Goal: Transaction & Acquisition: Subscribe to service/newsletter

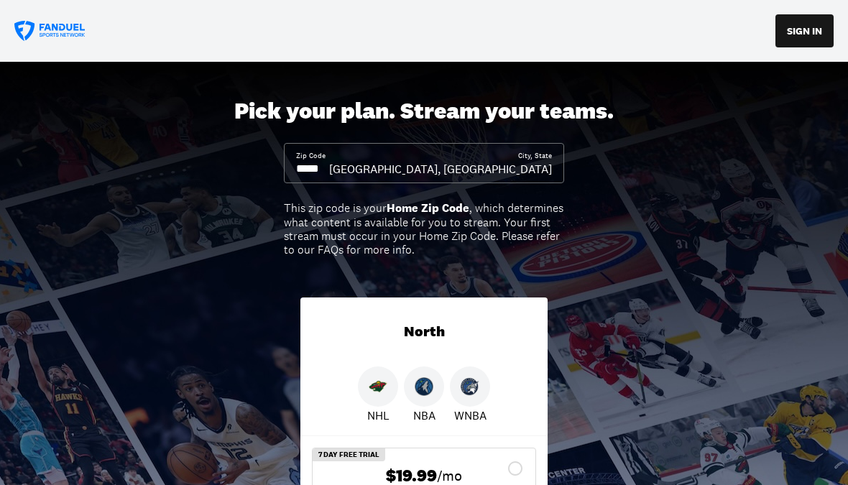
click at [808, 42] on button "SIGN IN" at bounding box center [804, 30] width 58 height 33
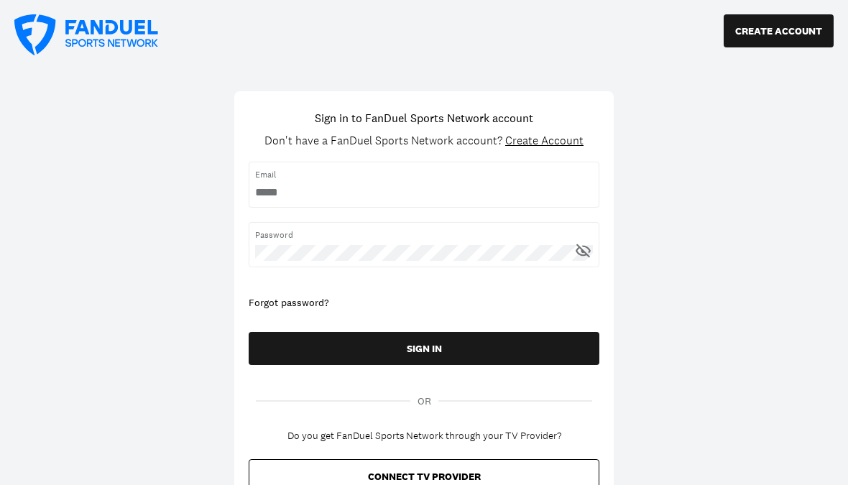
click at [471, 188] on input "username" at bounding box center [424, 193] width 338 height 16
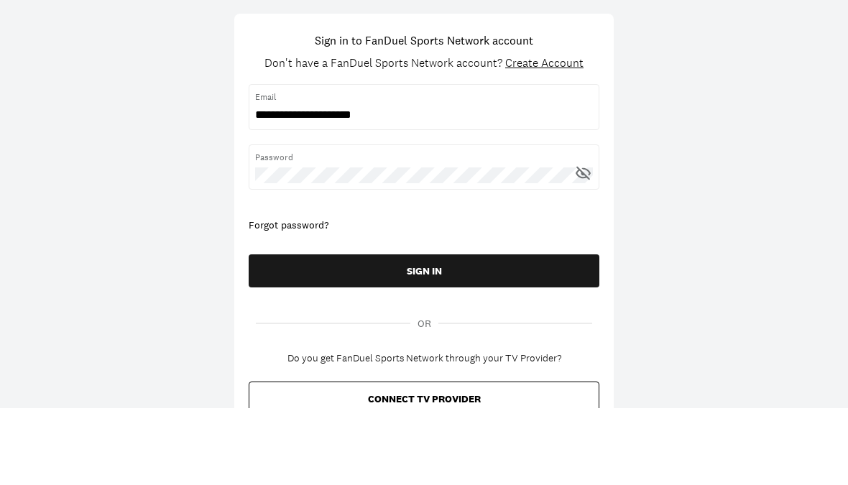
scroll to position [78, 0]
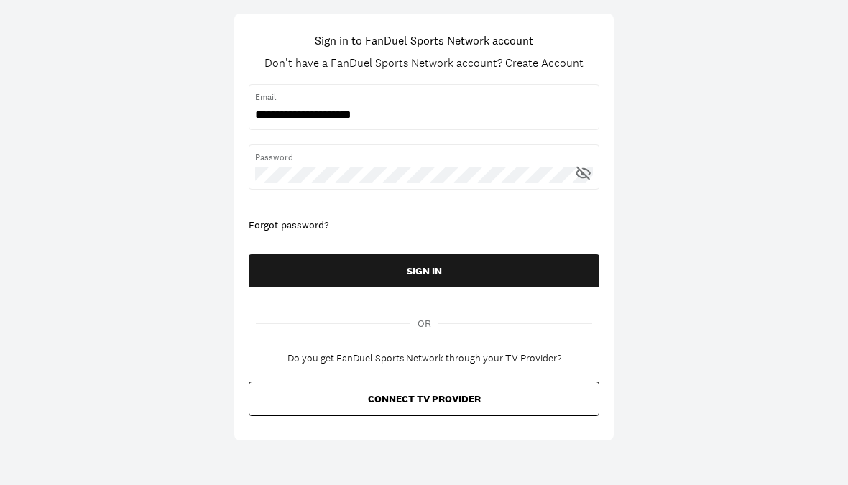
click at [516, 268] on button "SIGN IN" at bounding box center [424, 270] width 351 height 33
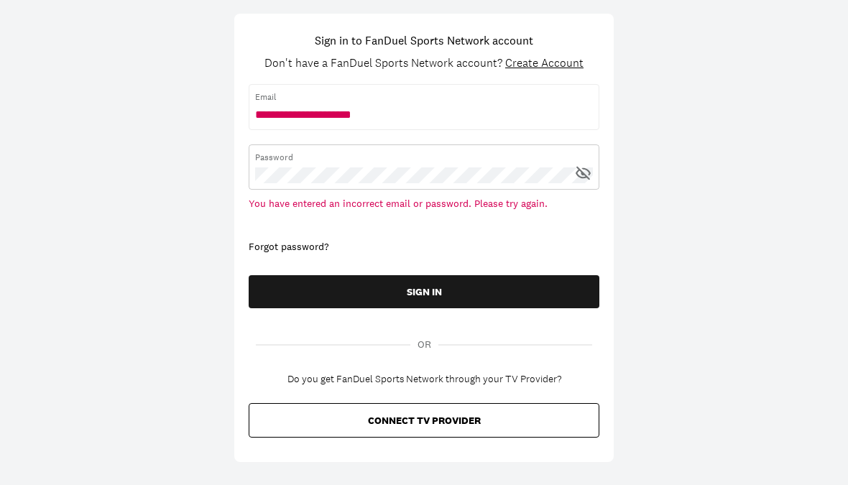
scroll to position [77, 0]
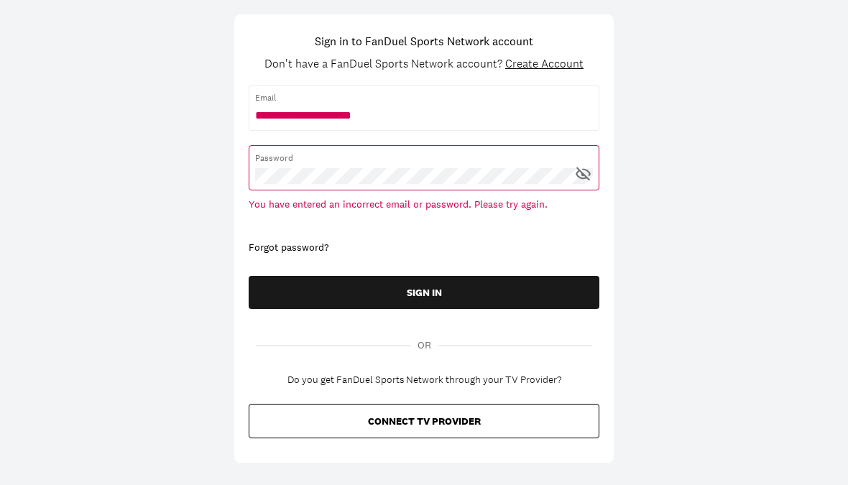
click at [582, 172] on icon at bounding box center [582, 174] width 14 height 14
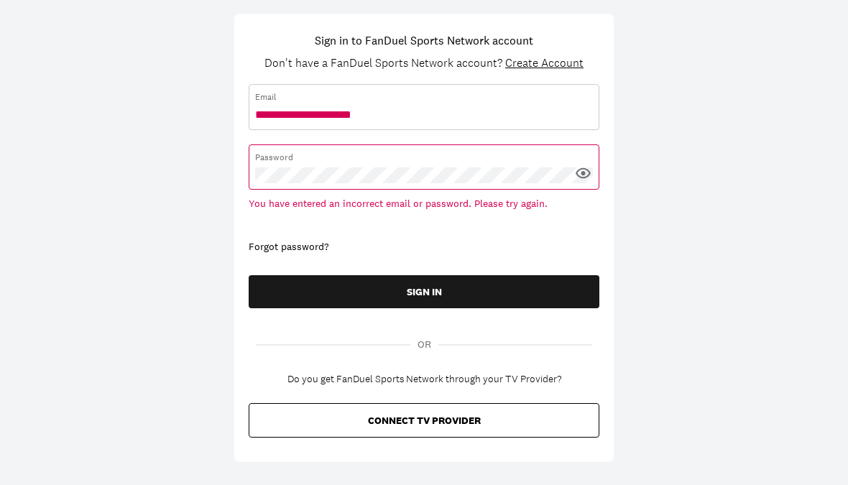
click at [469, 116] on input "username" at bounding box center [424, 116] width 338 height 16
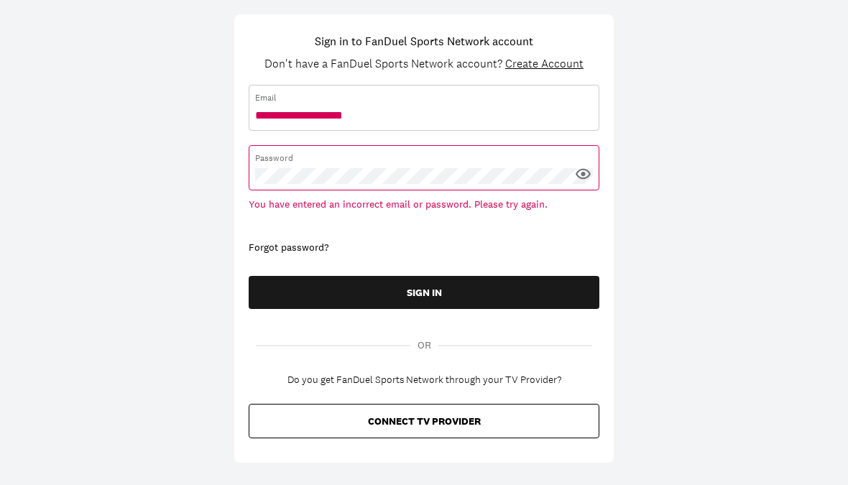
type input "**********"
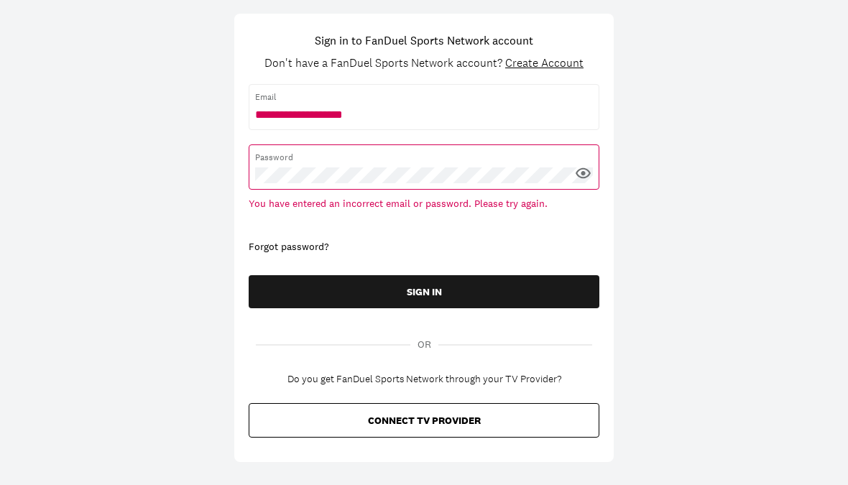
click at [536, 287] on button "SIGN IN" at bounding box center [424, 292] width 351 height 33
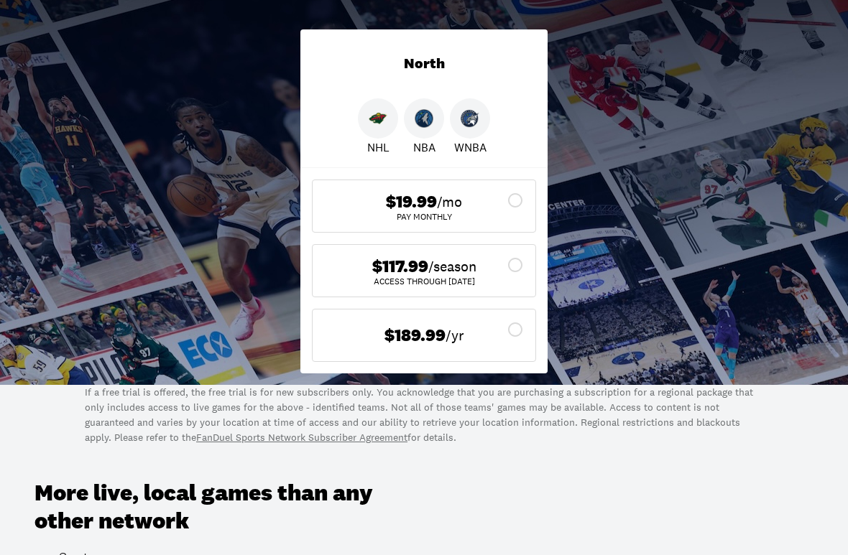
scroll to position [282, 0]
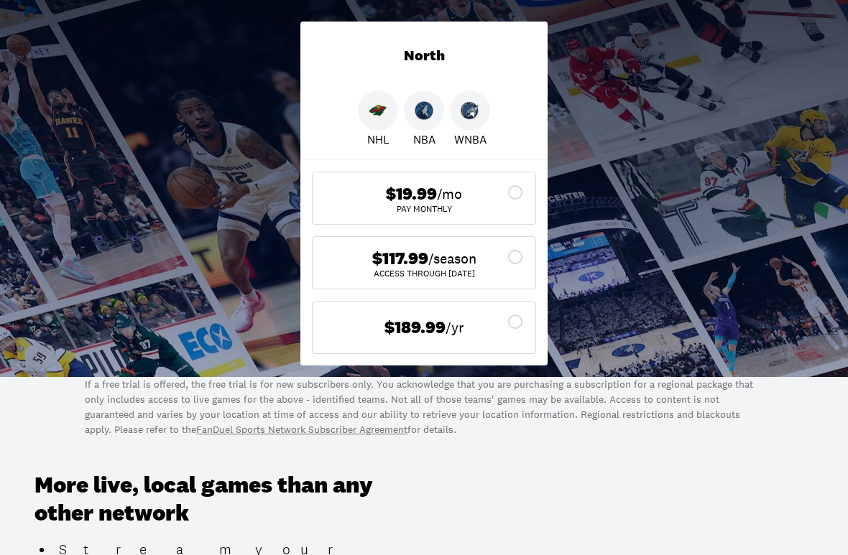
click at [528, 256] on div "$117.99 /season ACCESS THROUGH [DATE]" at bounding box center [423, 264] width 223 height 52
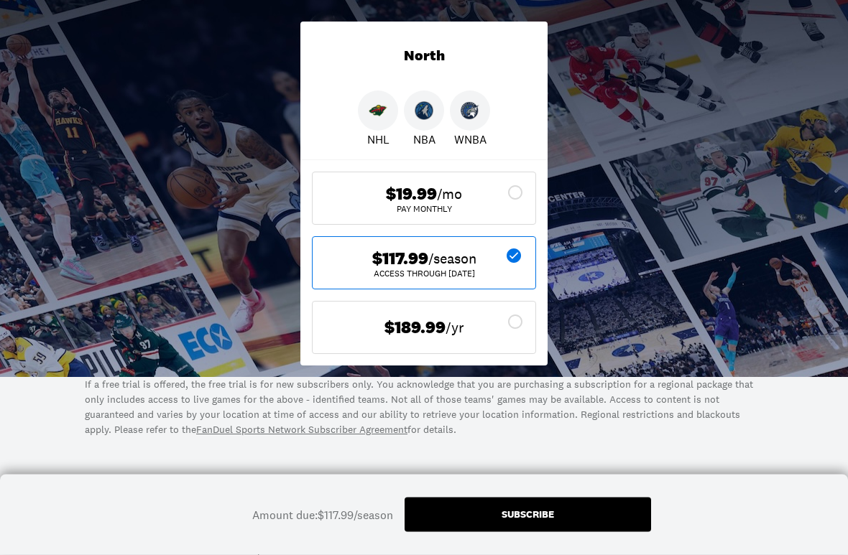
scroll to position [283, 0]
click at [596, 484] on div "Subscribe" at bounding box center [527, 515] width 246 height 34
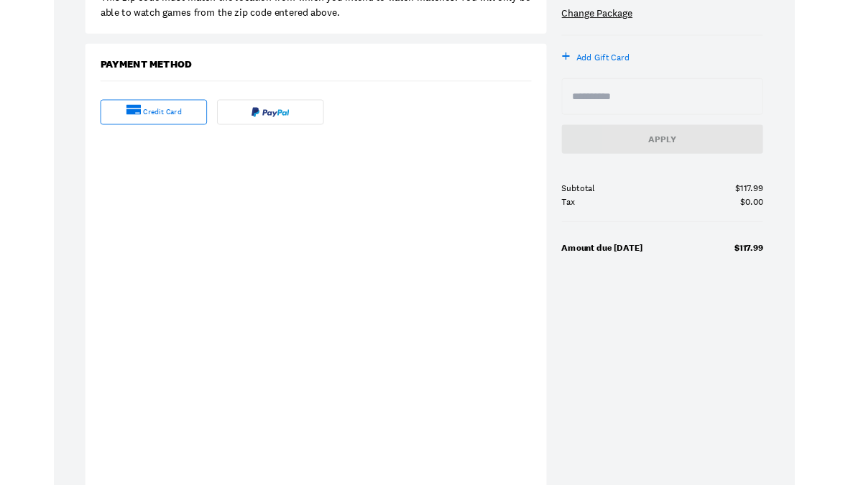
scroll to position [323, 0]
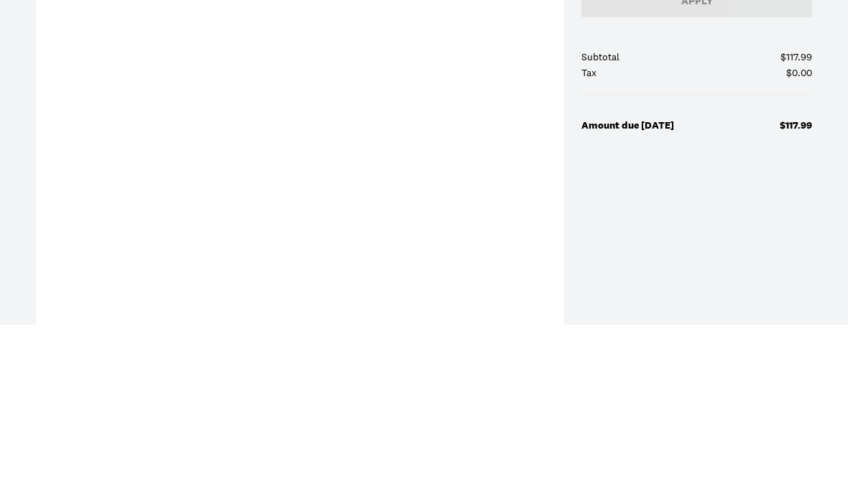
click at [685, 180] on div "Purchase Summary North Fall Season Pass seasonal subscription $117.99/season NH…" at bounding box center [696, 147] width 231 height 585
